Goal: Book appointment/travel/reservation

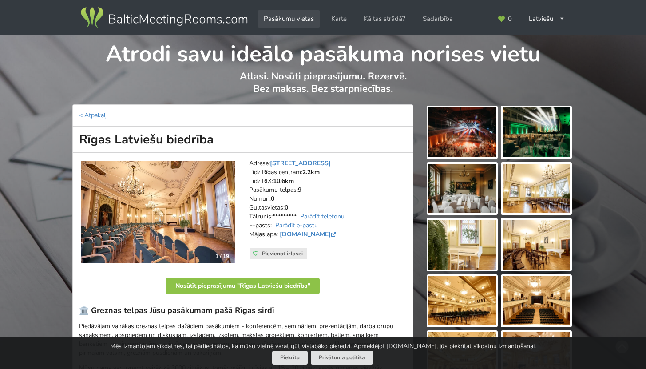
click at [305, 17] on link "Pasākumu vietas" at bounding box center [289, 18] width 63 height 17
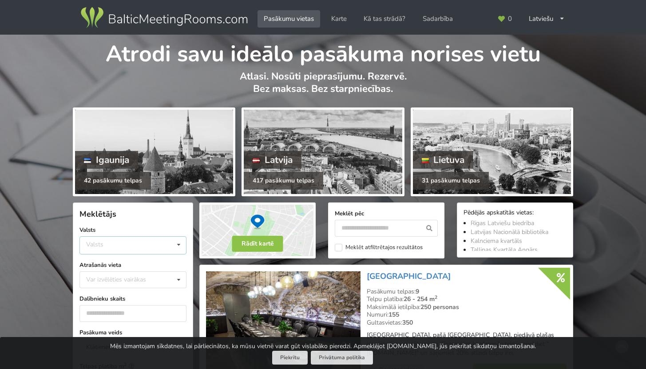
click at [97, 249] on div "Valsts Igaunija Latvija Lietuva" at bounding box center [132, 245] width 107 height 18
click at [123, 273] on div "Latvija" at bounding box center [133, 278] width 106 height 16
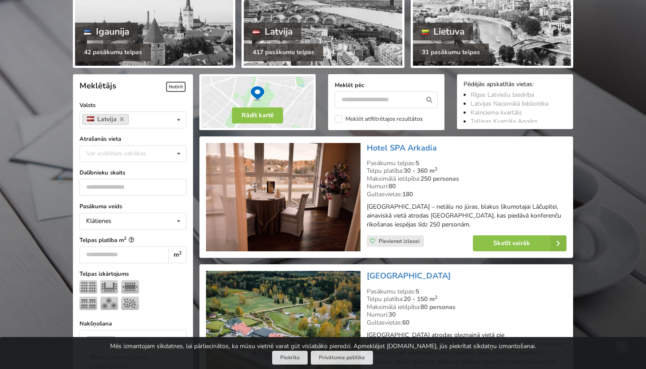
scroll to position [199, 0]
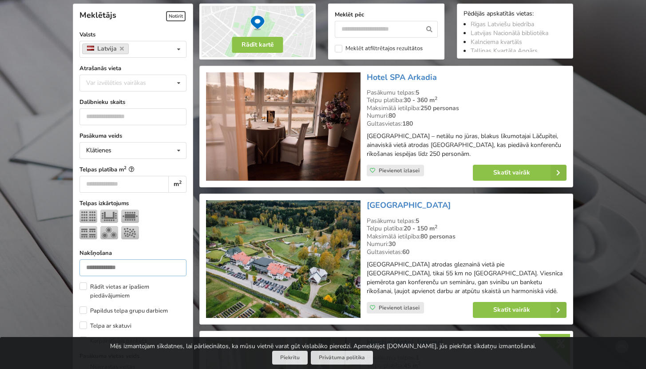
click at [115, 266] on input "number" at bounding box center [132, 267] width 107 height 17
click at [133, 231] on img at bounding box center [130, 232] width 18 height 13
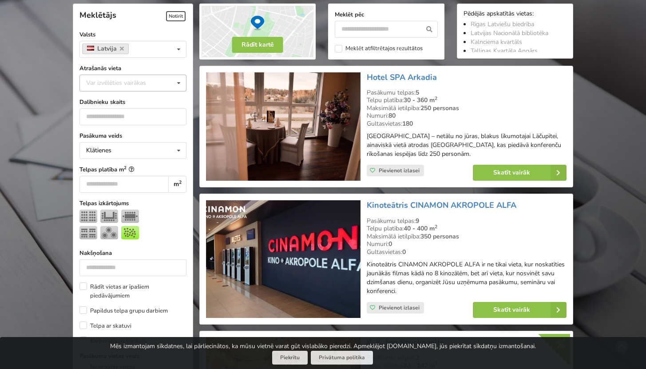
click at [108, 82] on div "Var izvēlēties vairākas" at bounding box center [125, 83] width 82 height 10
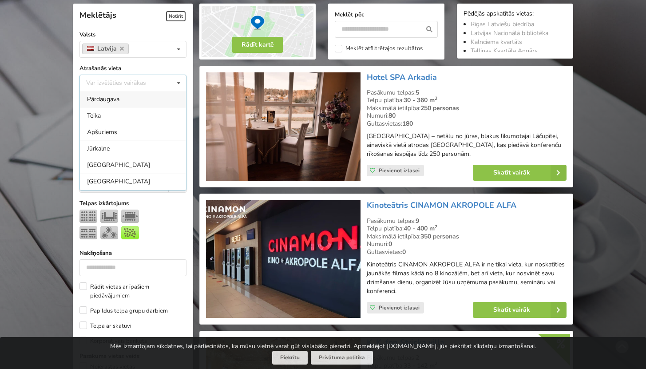
click at [112, 180] on div "[GEOGRAPHIC_DATA]" at bounding box center [133, 181] width 106 height 16
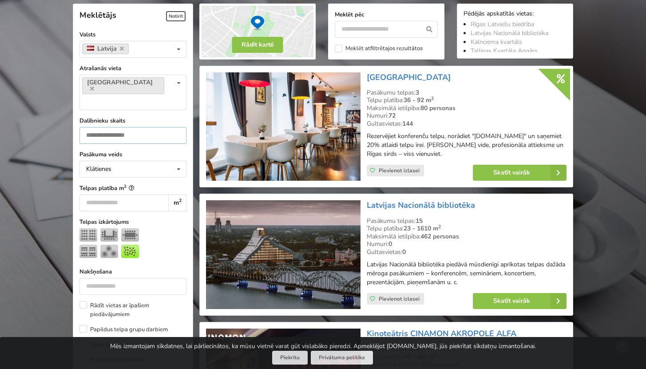
click at [126, 127] on input "number" at bounding box center [132, 135] width 107 height 17
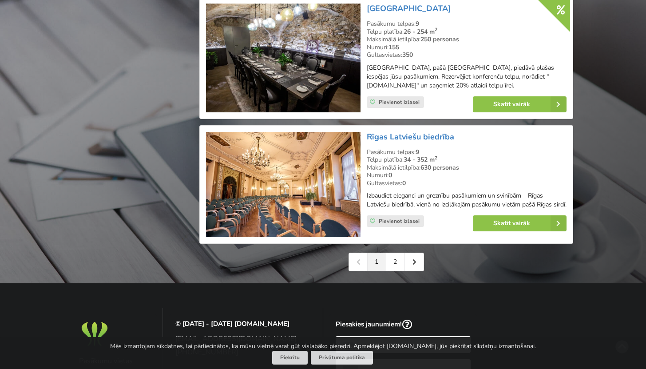
scroll to position [2014, 0]
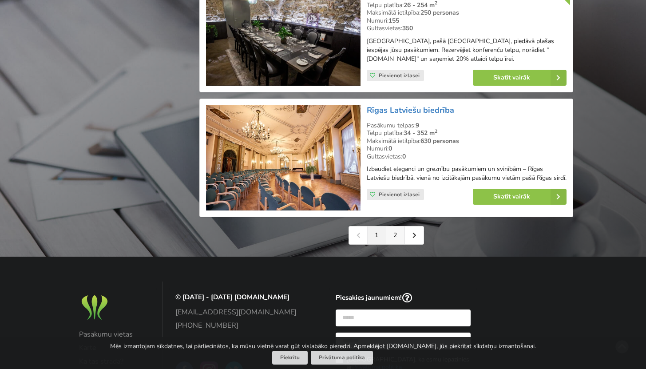
type input "***"
click at [388, 240] on link "2" at bounding box center [395, 235] width 19 height 18
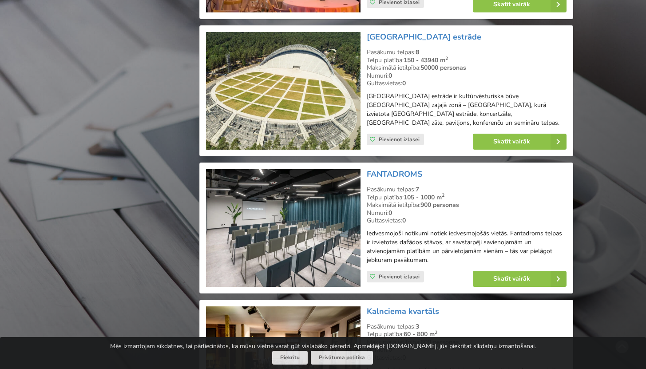
scroll to position [1276, 0]
